Goal: Task Accomplishment & Management: Complete application form

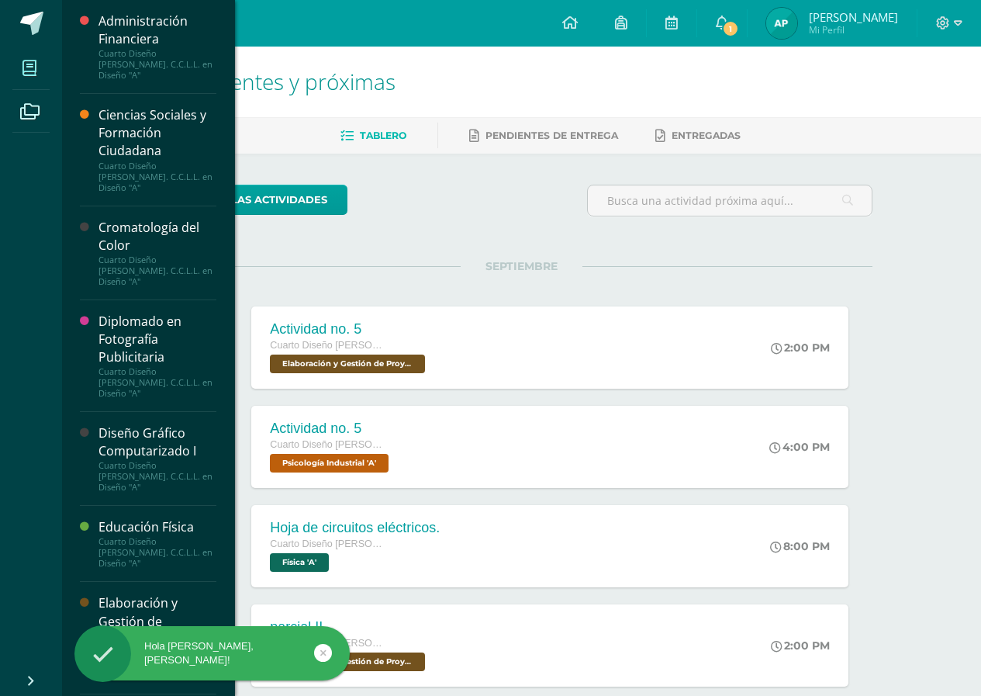
click at [29, 66] on icon at bounding box center [29, 68] width 14 height 16
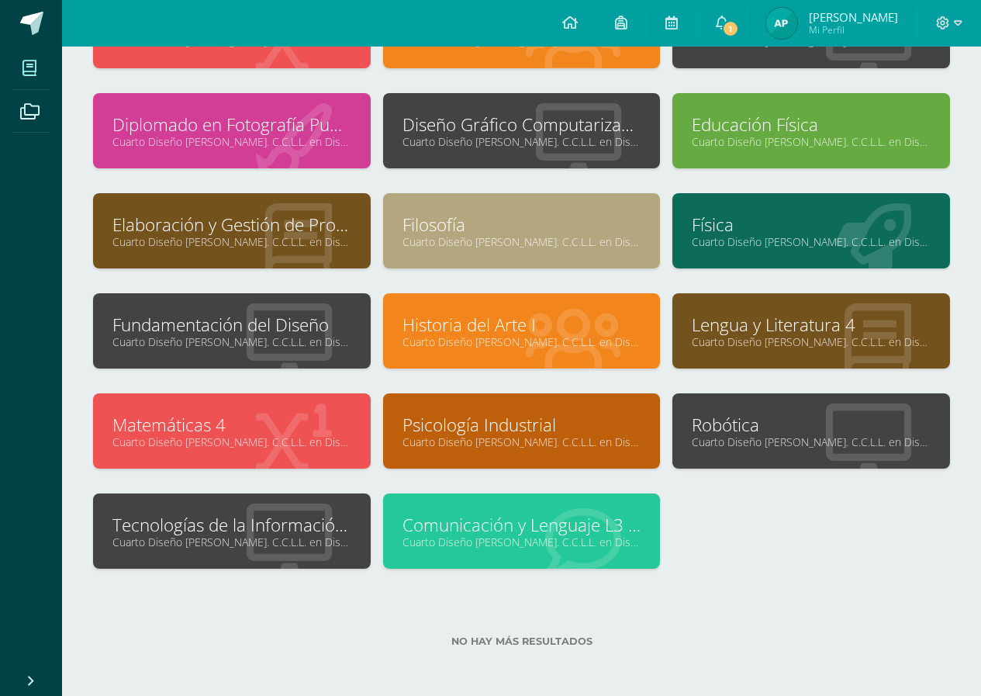
scroll to position [156, 0]
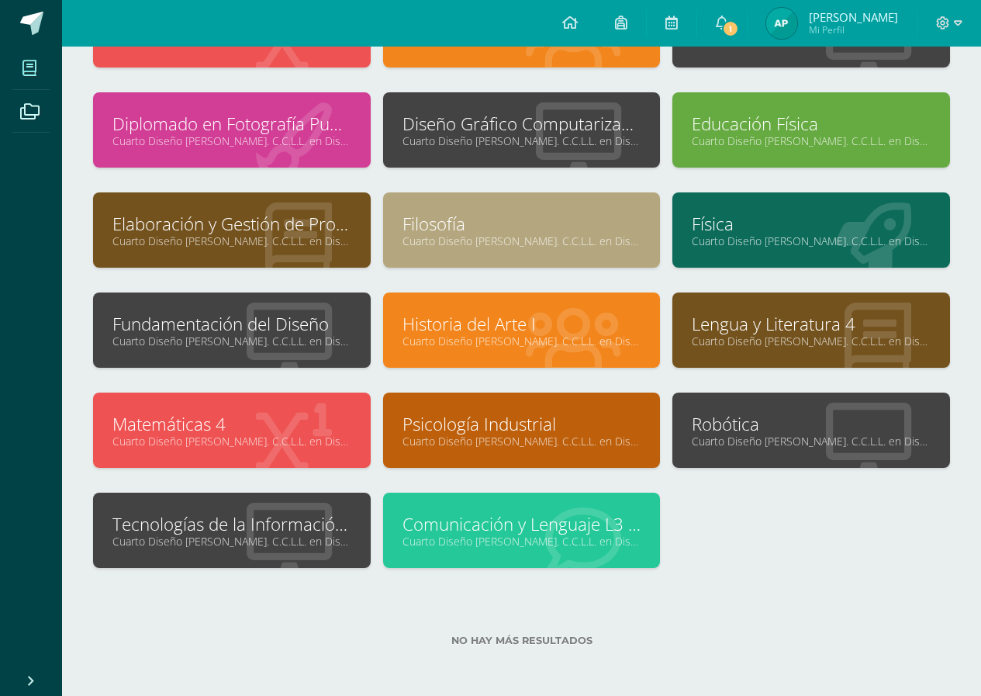
click at [327, 544] on link "Cuarto Diseño [PERSON_NAME]. C.C.L.L. en Diseño "A"" at bounding box center [231, 540] width 239 height 15
drag, startPoint x: 327, startPoint y: 544, endPoint x: 389, endPoint y: 521, distance: 66.3
click at [334, 540] on link "Cuarto Diseño Bach. C.C.L.L. en Diseño "A"" at bounding box center [231, 540] width 239 height 15
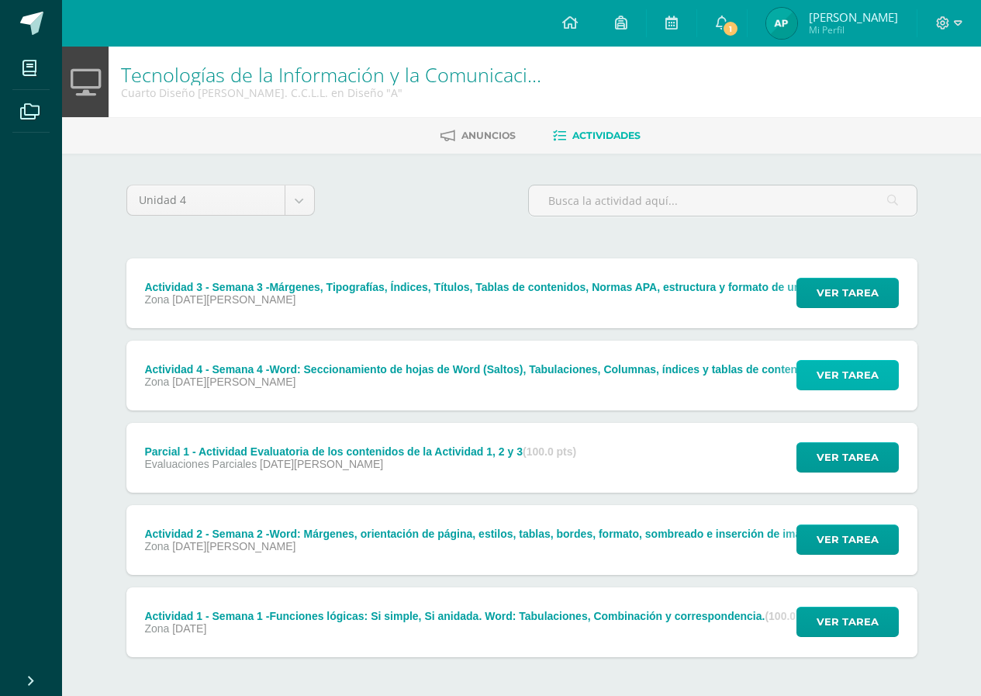
click at [859, 375] on span "Ver tarea" at bounding box center [848, 375] width 62 height 29
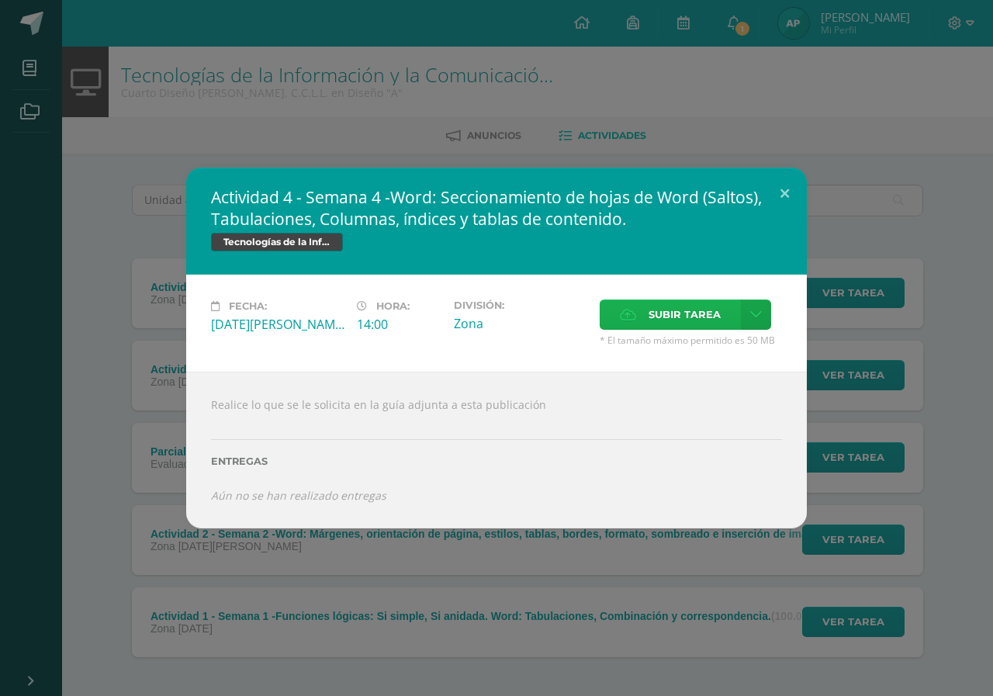
click at [726, 316] on label "Subir tarea" at bounding box center [669, 314] width 141 height 30
click at [0, 0] on input "Subir tarea" at bounding box center [0, 0] width 0 height 0
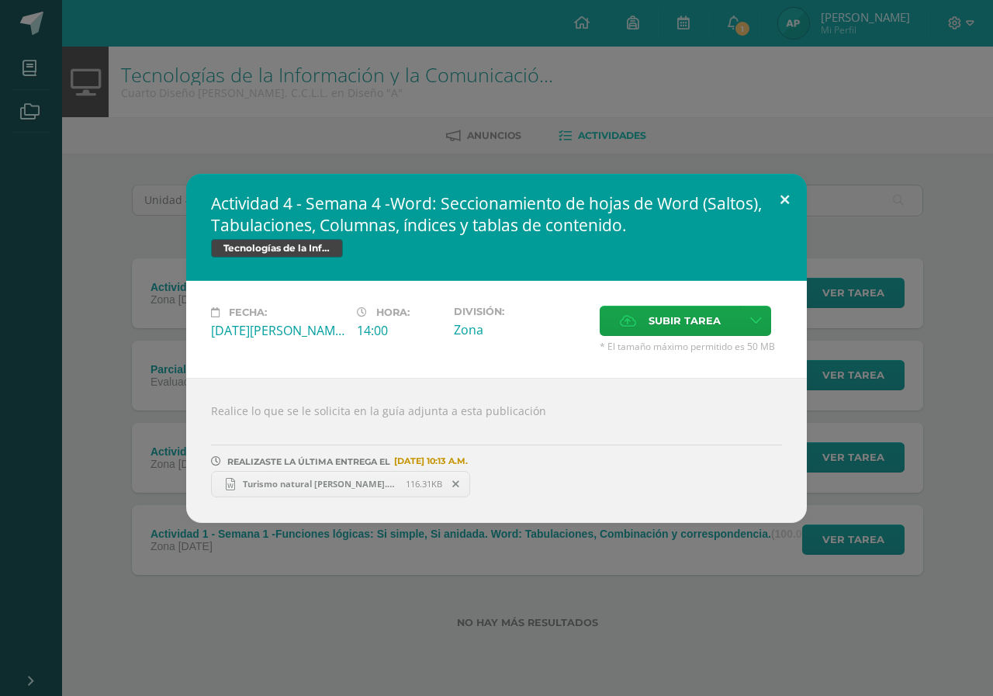
click at [785, 195] on button at bounding box center [784, 200] width 44 height 53
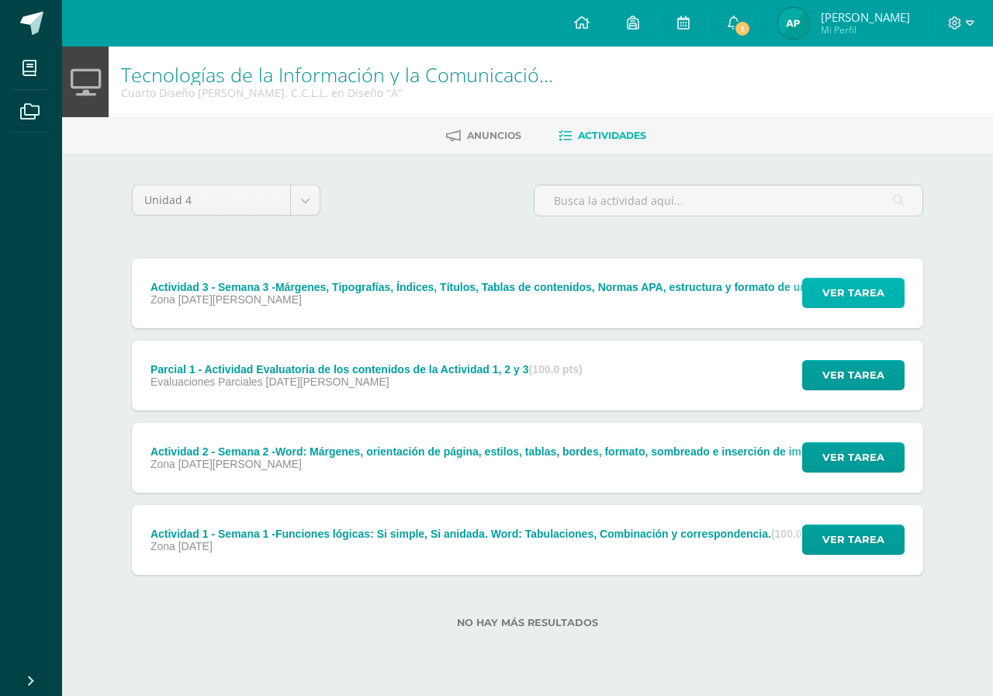
click at [853, 302] on span "Ver tarea" at bounding box center [853, 292] width 62 height 29
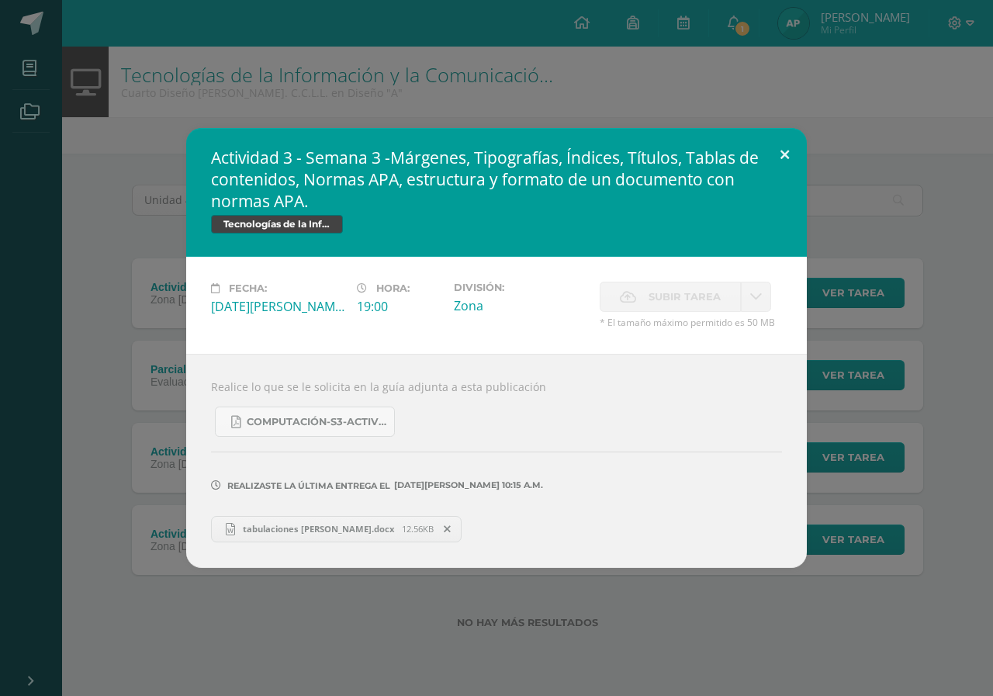
click at [781, 152] on button at bounding box center [784, 154] width 44 height 53
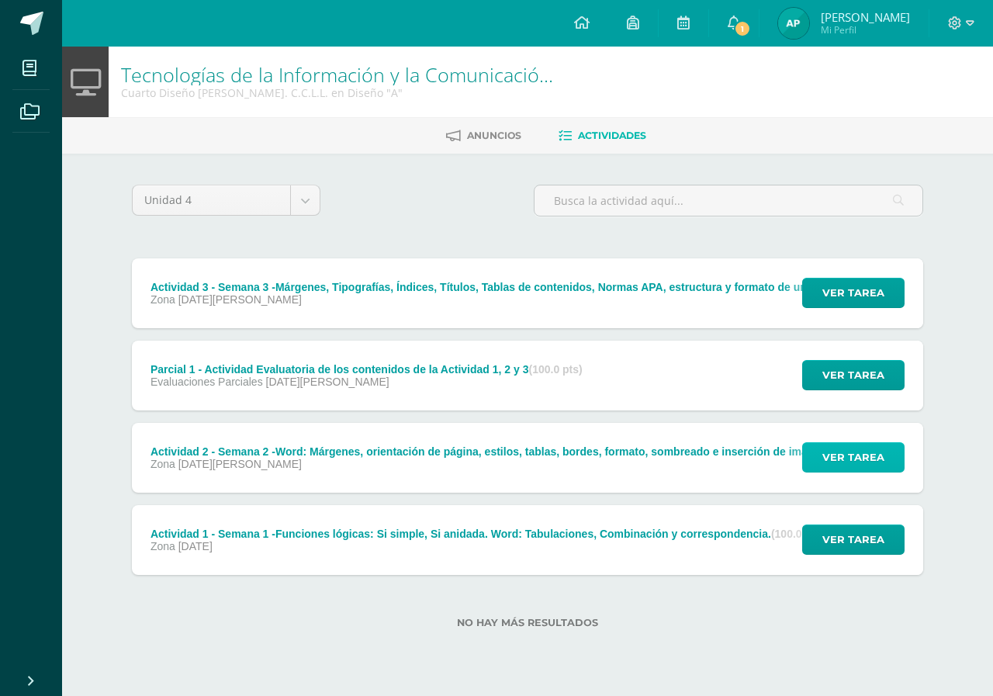
click at [841, 458] on span "Ver tarea" at bounding box center [853, 457] width 62 height 29
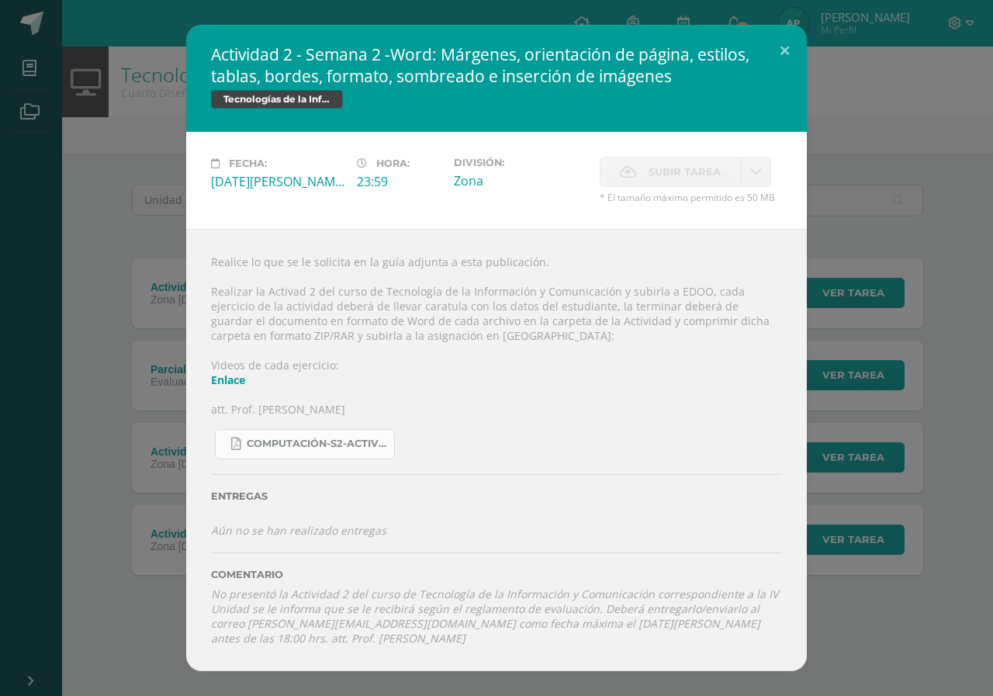
click at [332, 447] on span "COMPUTACIÓN-S2-Actividad 2 -4TO DISEÑO Y FINANZAS-Combinación - Correspondencia…" at bounding box center [317, 443] width 140 height 12
click at [788, 42] on button at bounding box center [784, 51] width 44 height 53
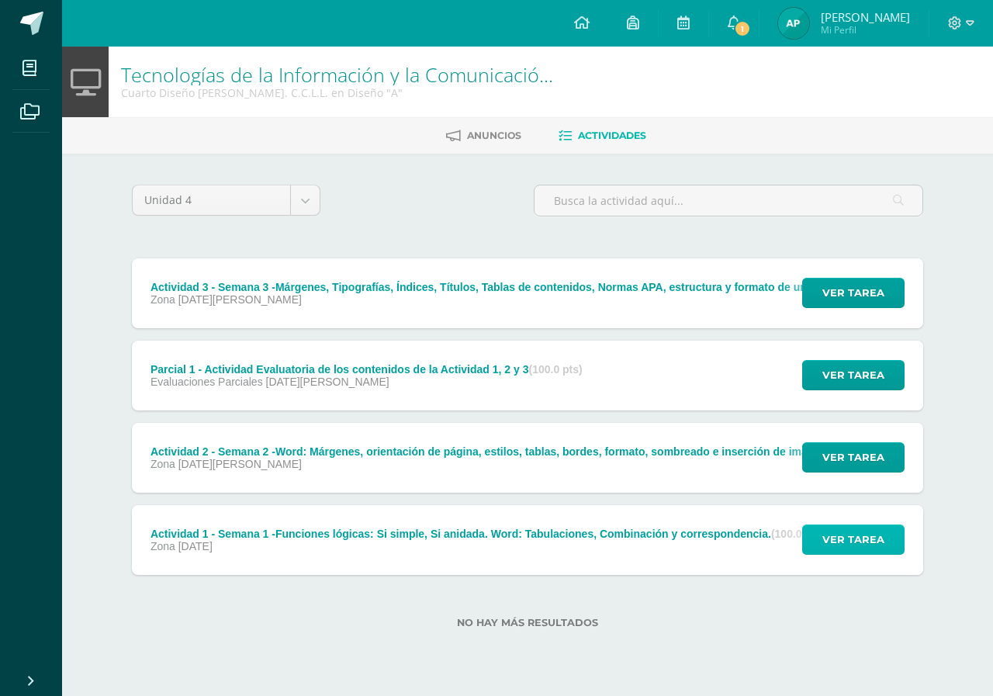
click at [820, 537] on button "Ver tarea" at bounding box center [853, 539] width 102 height 30
click at [846, 546] on span "Ver tarea" at bounding box center [853, 539] width 62 height 29
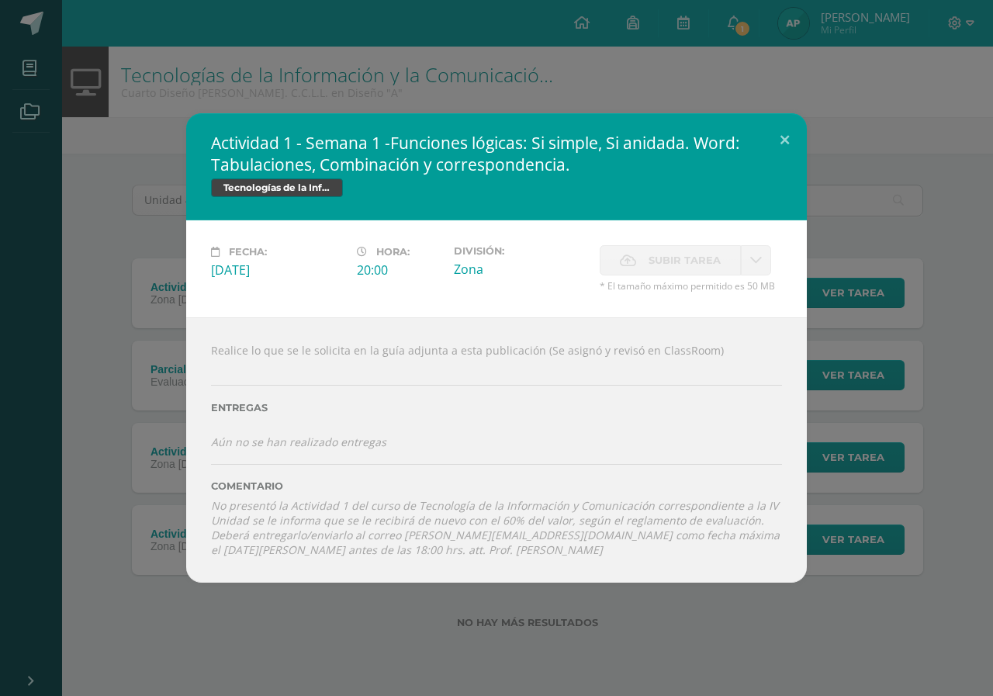
click at [370, 414] on div "Entregas" at bounding box center [496, 402] width 571 height 64
click at [783, 139] on button at bounding box center [784, 139] width 44 height 53
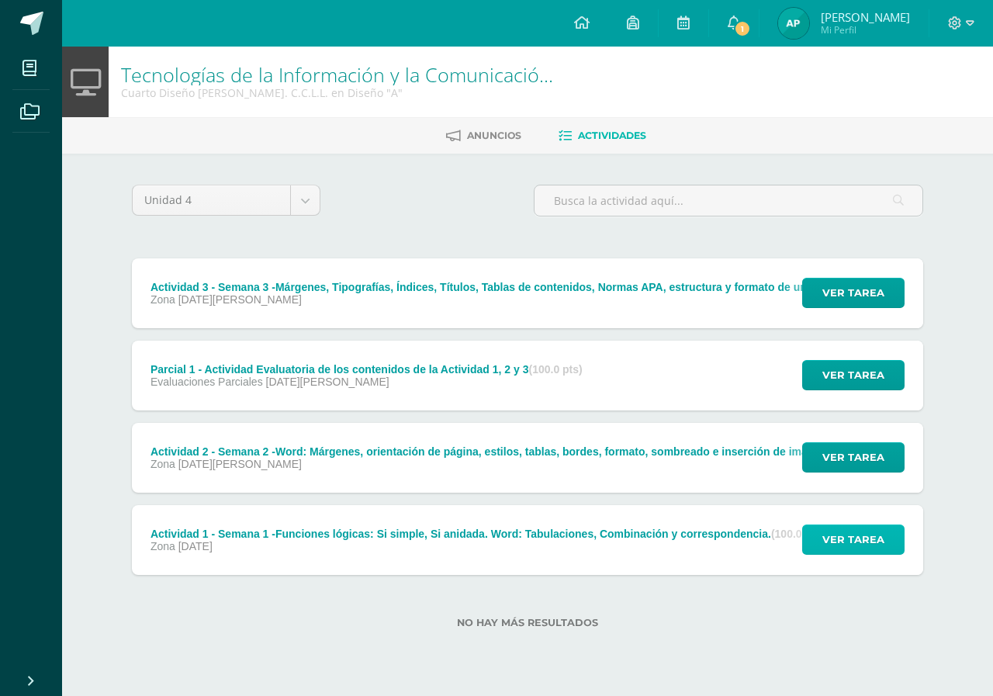
click at [825, 533] on span "Ver tarea" at bounding box center [853, 539] width 62 height 29
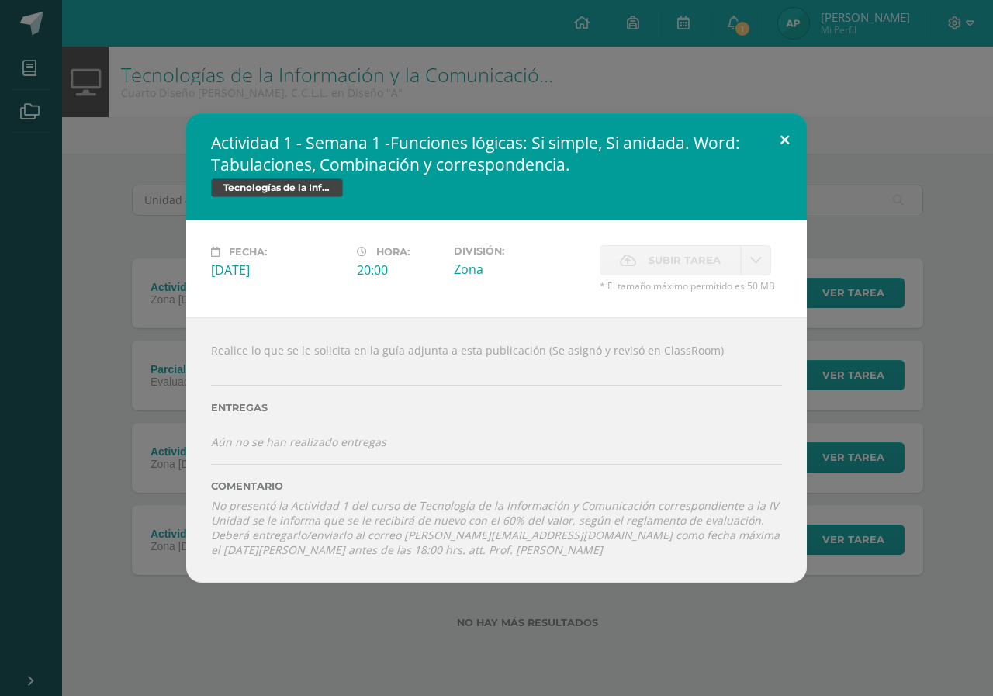
click at [779, 131] on button at bounding box center [784, 139] width 44 height 53
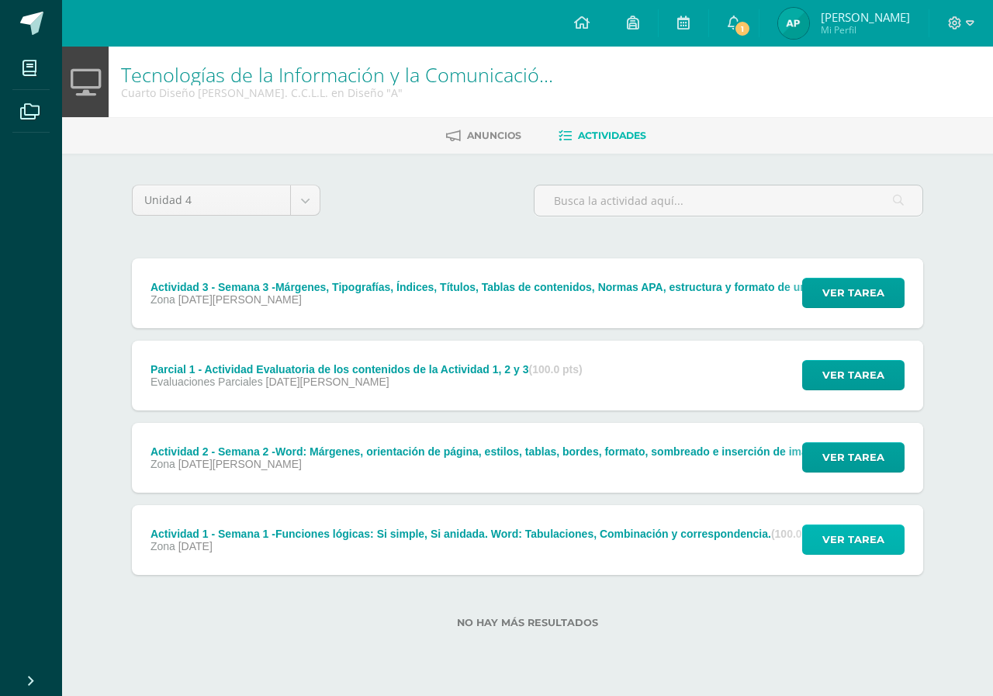
click at [848, 548] on span "Ver tarea" at bounding box center [853, 539] width 62 height 29
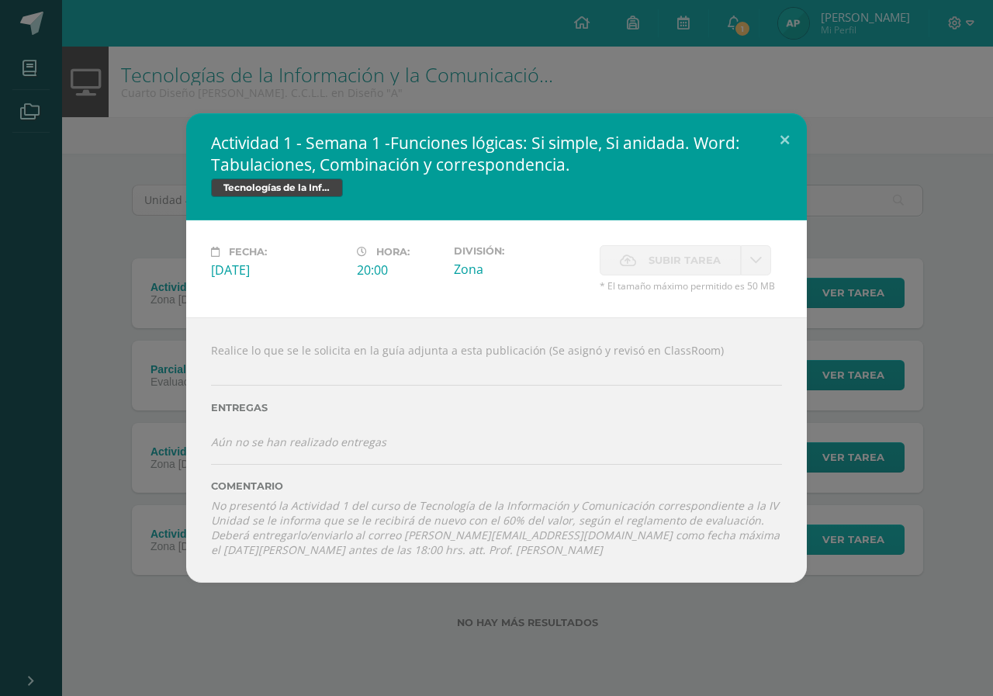
click at [848, 548] on div "Actividad 1 - Semana 1 -Funciones lógicas: Si simple, Si anidada. Word: Tabulac…" at bounding box center [496, 347] width 980 height 468
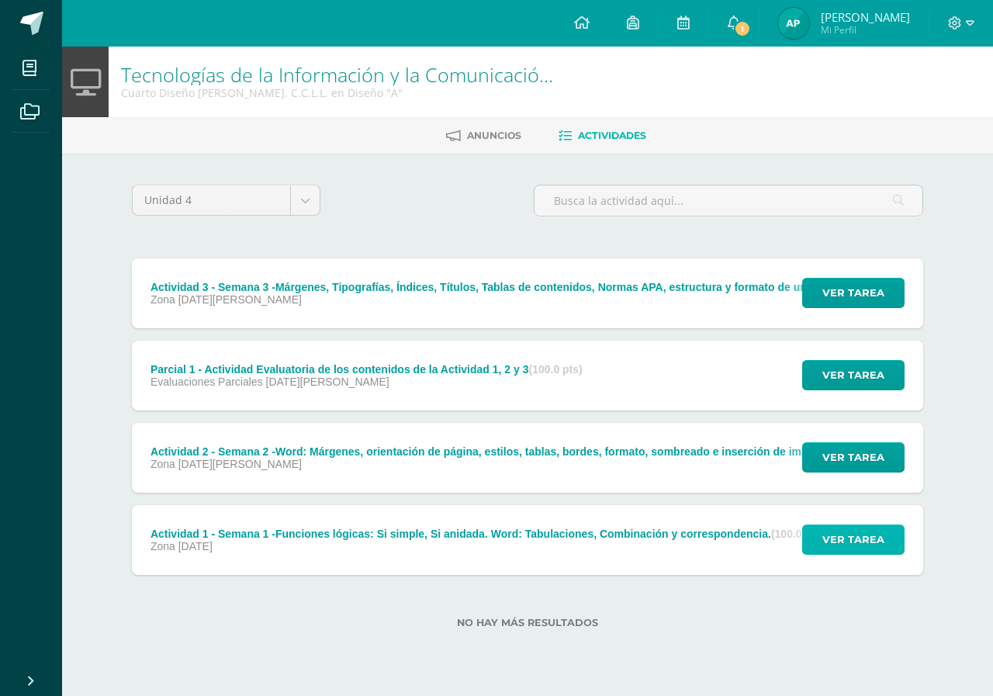
click at [854, 536] on span "Ver tarea" at bounding box center [853, 539] width 62 height 29
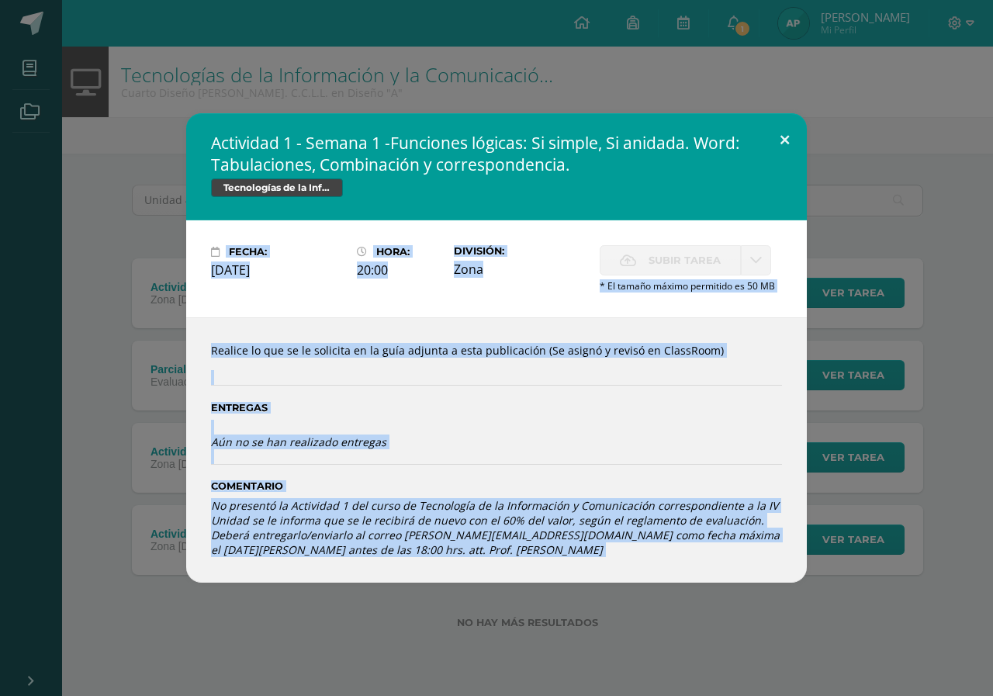
click at [789, 141] on button at bounding box center [784, 139] width 44 height 53
